Goal: Check status: Check status

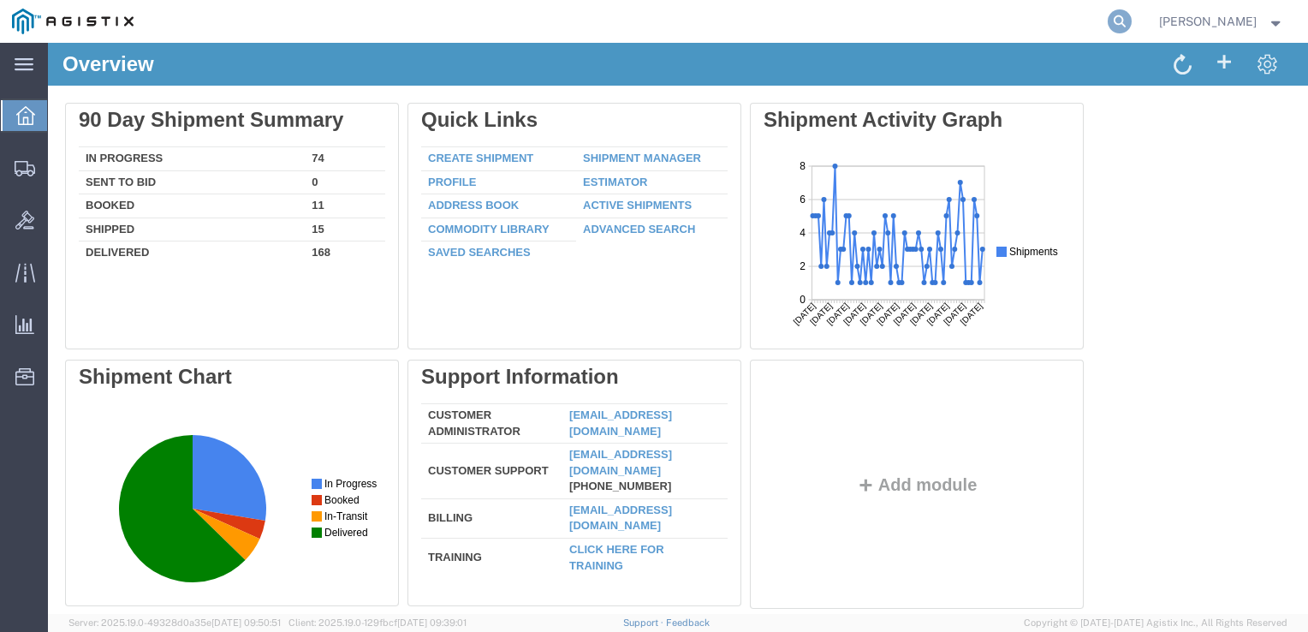
click at [1123, 27] on icon at bounding box center [1119, 21] width 24 height 24
type input "gdit-50238"
click at [1123, 27] on icon at bounding box center [1119, 21] width 24 height 24
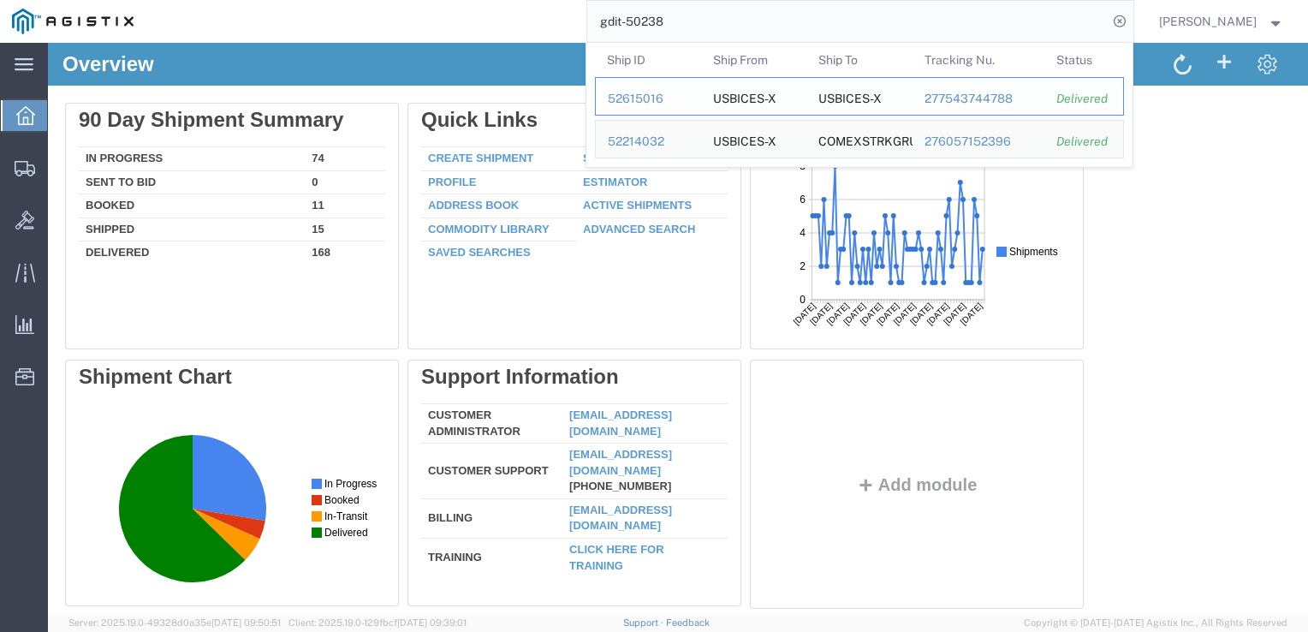
click at [632, 98] on div "52615016" at bounding box center [648, 99] width 81 height 18
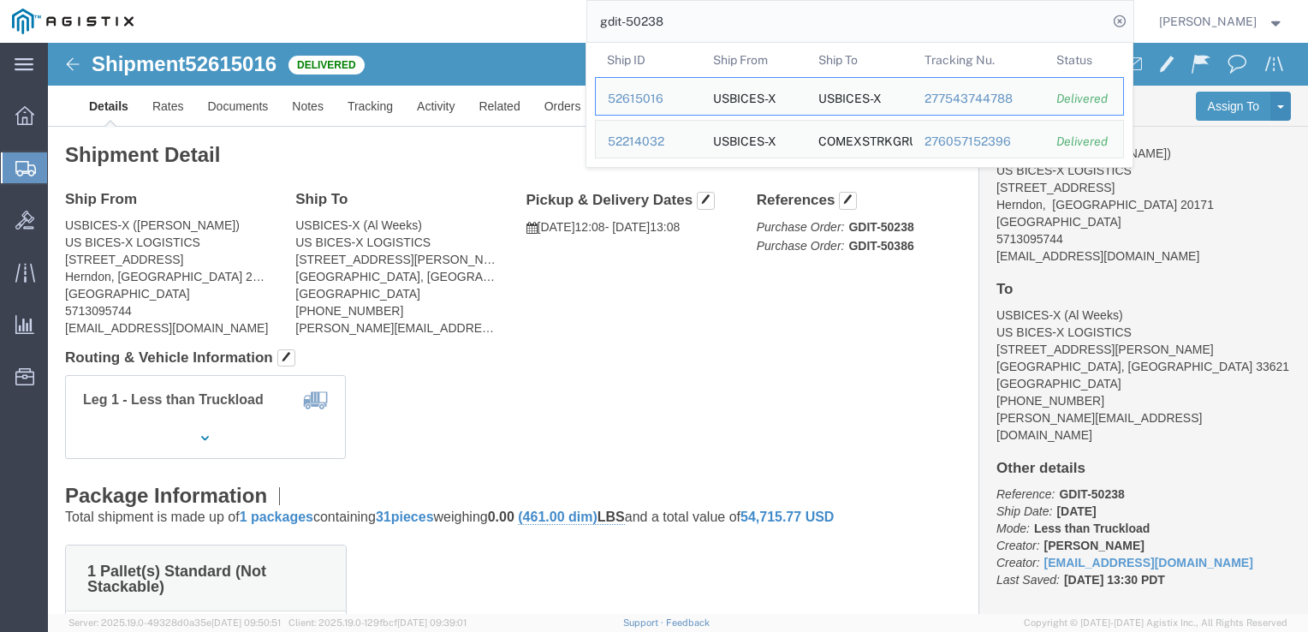
click at [818, 33] on input "gdit-50238" at bounding box center [847, 21] width 520 height 41
click at [644, 139] on div "52214032" at bounding box center [648, 142] width 81 height 18
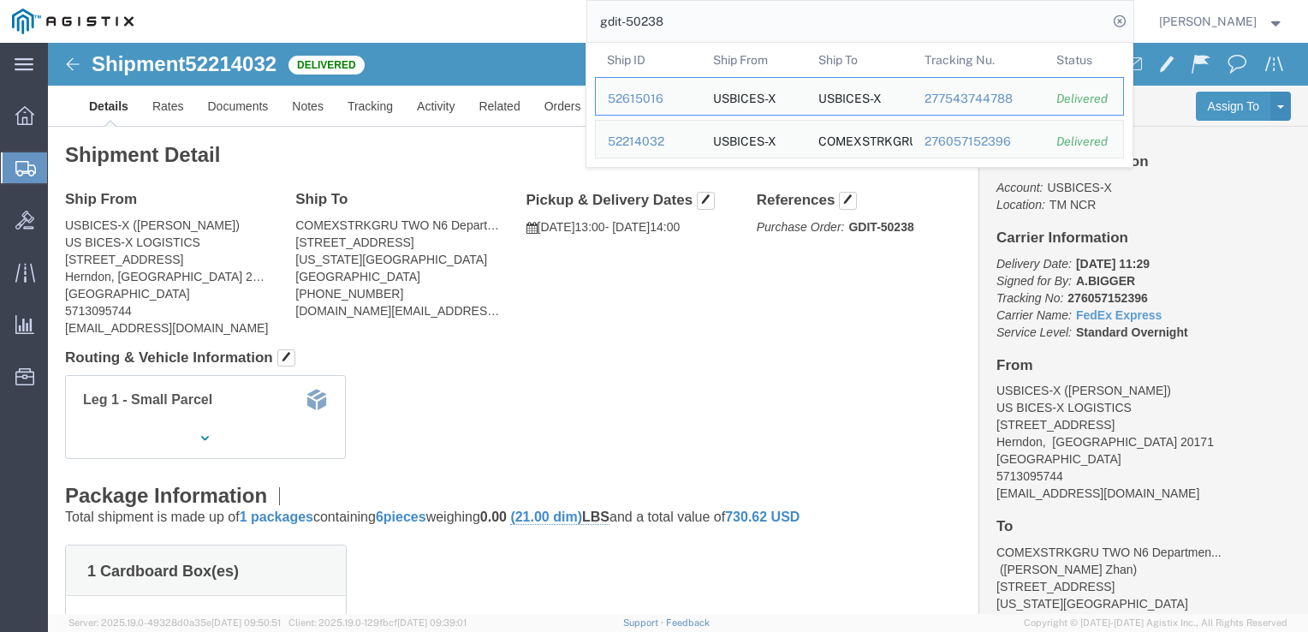
click at [688, 26] on input "gdit-50238" at bounding box center [847, 21] width 520 height 41
click at [670, 104] on div "52615016" at bounding box center [648, 99] width 81 height 18
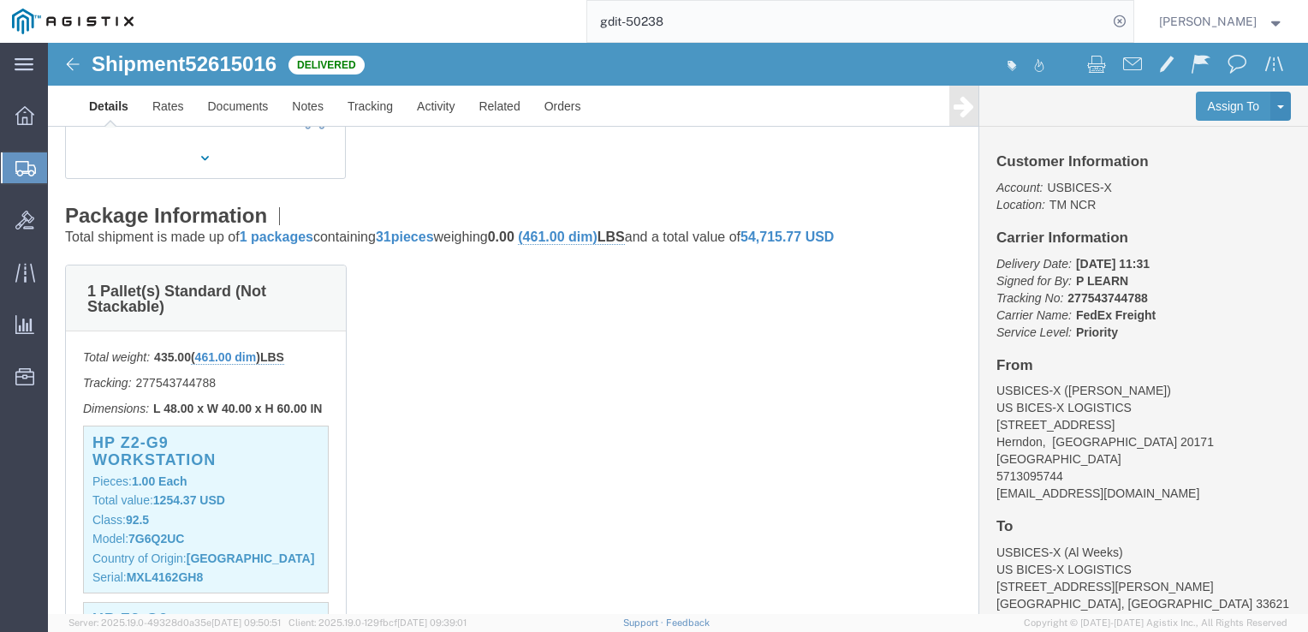
scroll to position [294, 0]
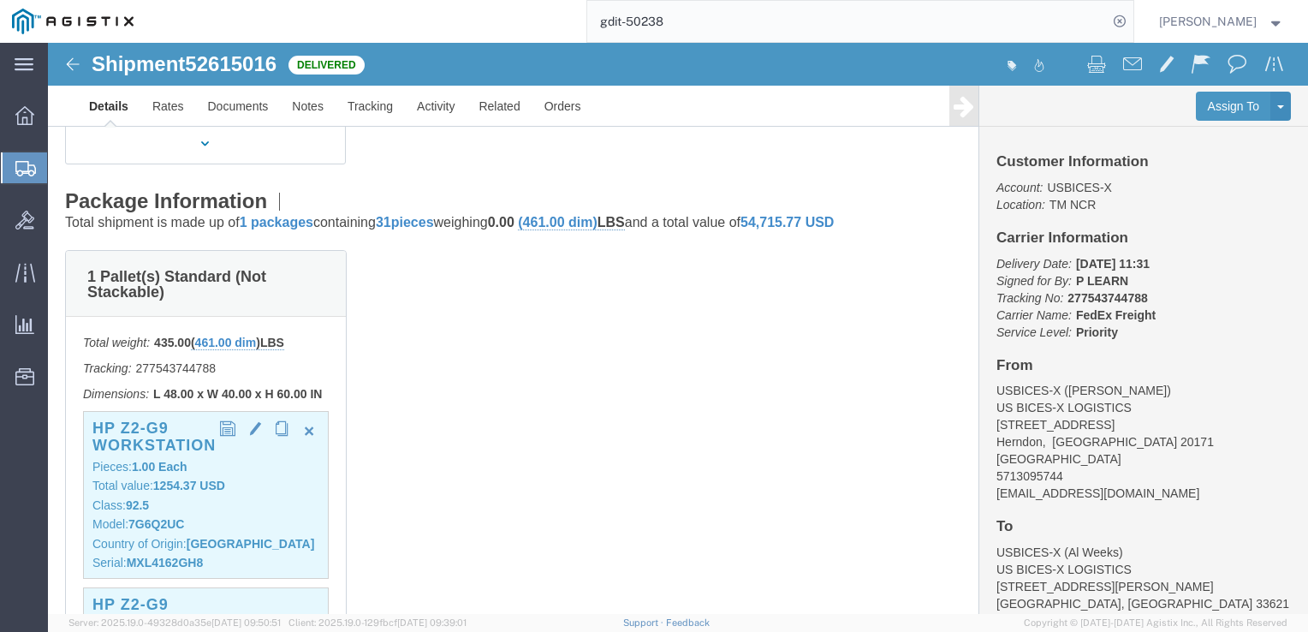
click b "1254.37 USD"
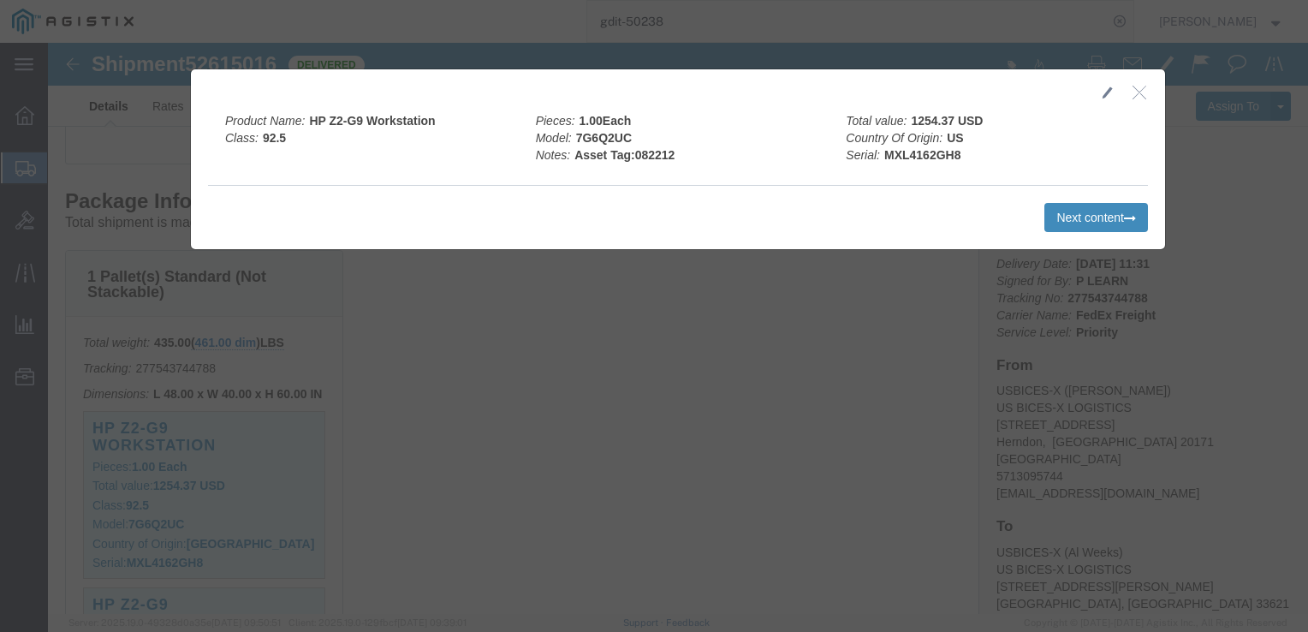
click button "Next content"
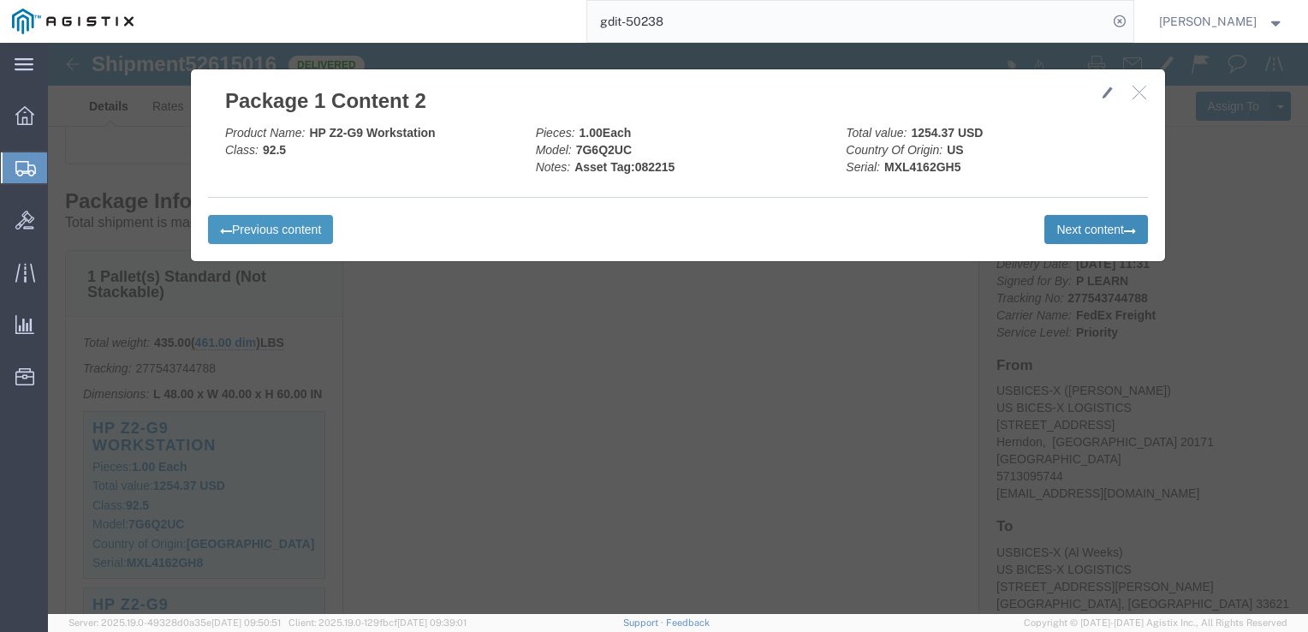
click button "Next content"
click button "button"
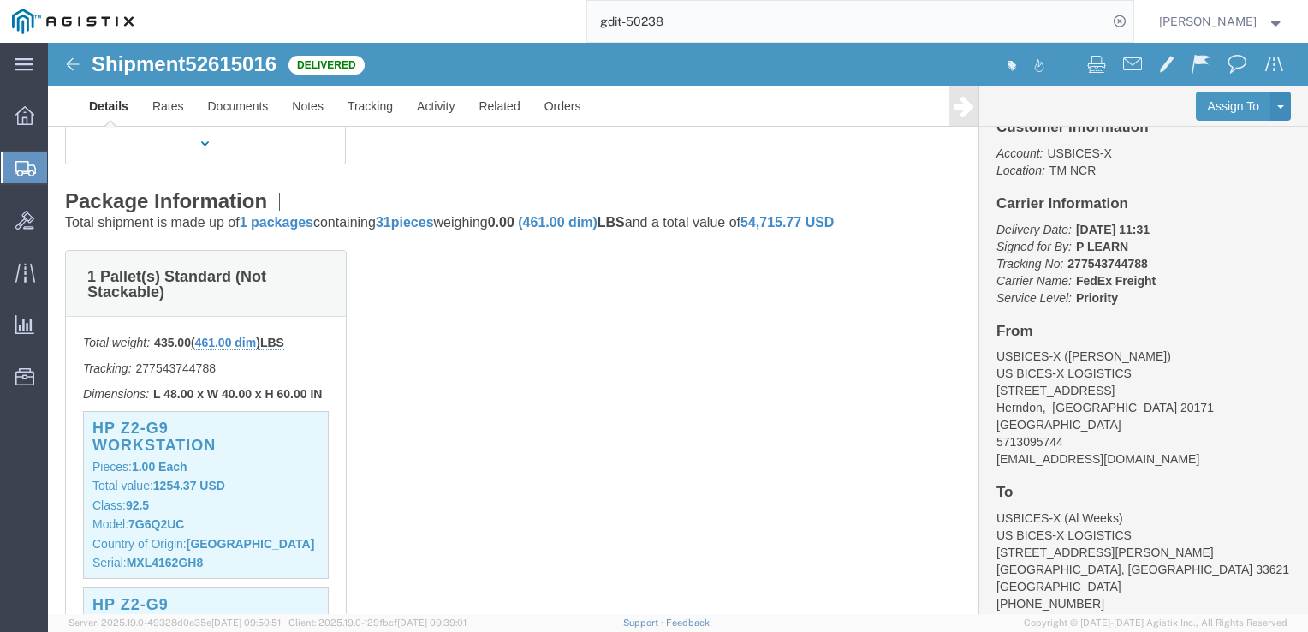
scroll to position [103, 0]
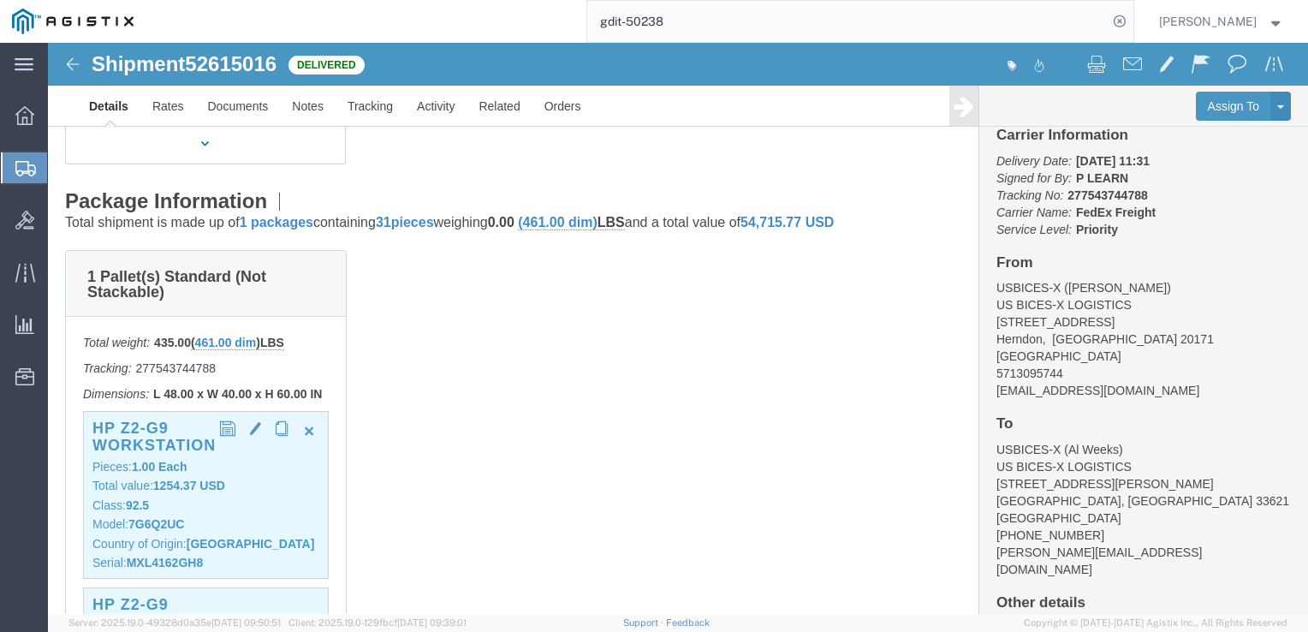
click p "Total value: 1254.37 USD"
